Goal: Information Seeking & Learning: Learn about a topic

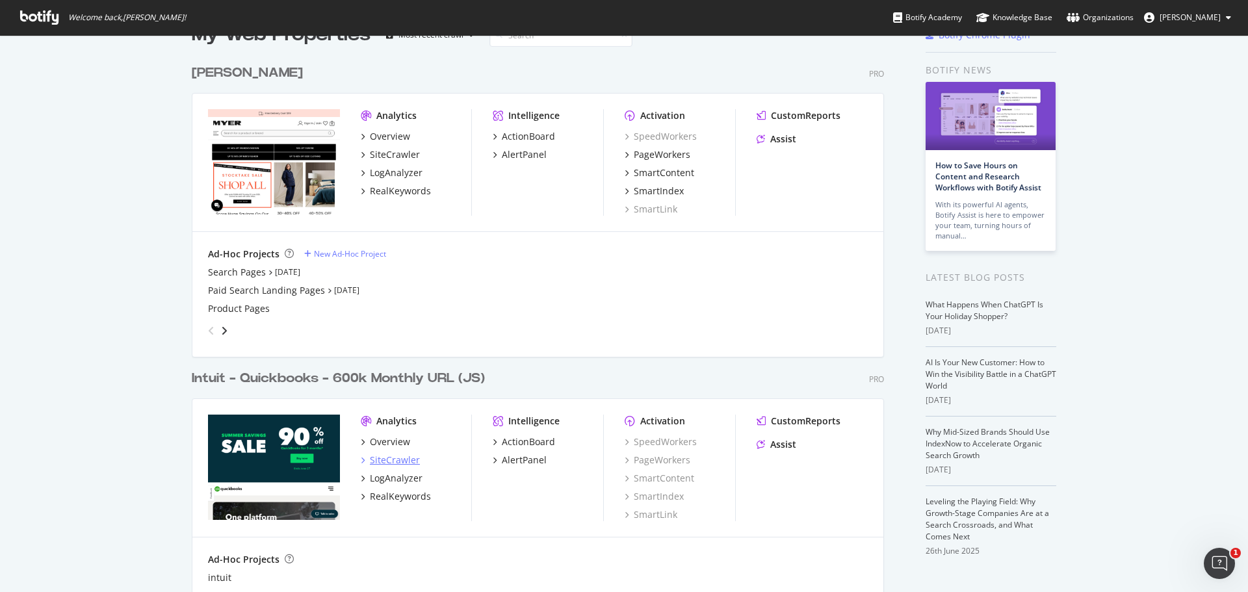
scroll to position [65, 0]
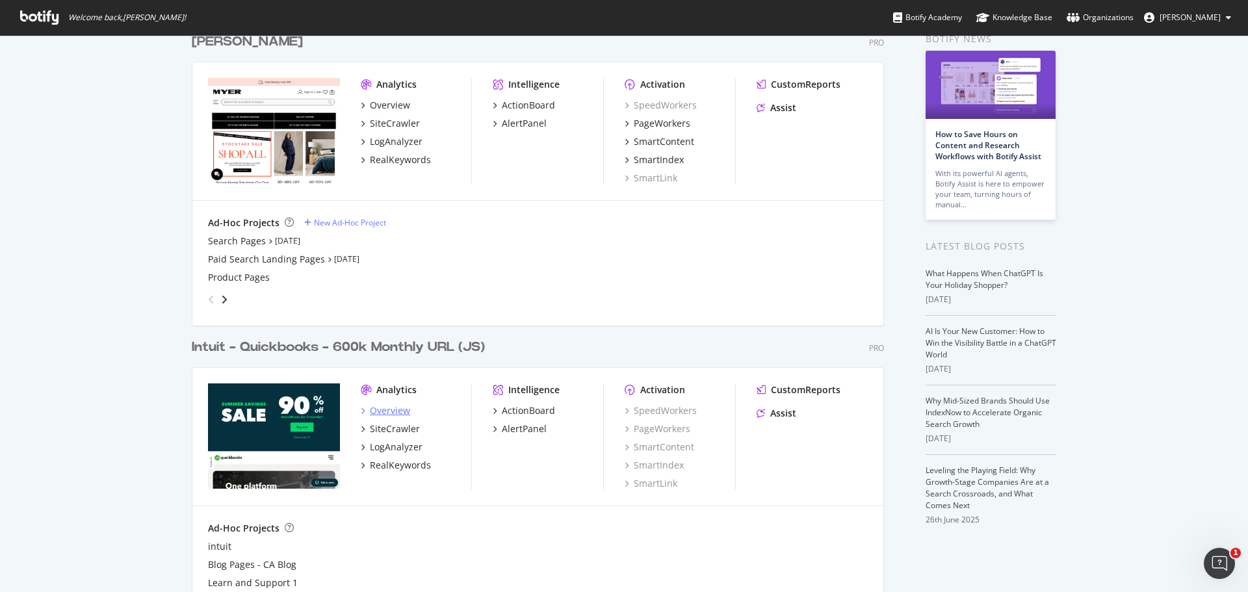
click at [376, 412] on div "Overview" at bounding box center [390, 410] width 40 height 13
